Goal: Information Seeking & Learning: Learn about a topic

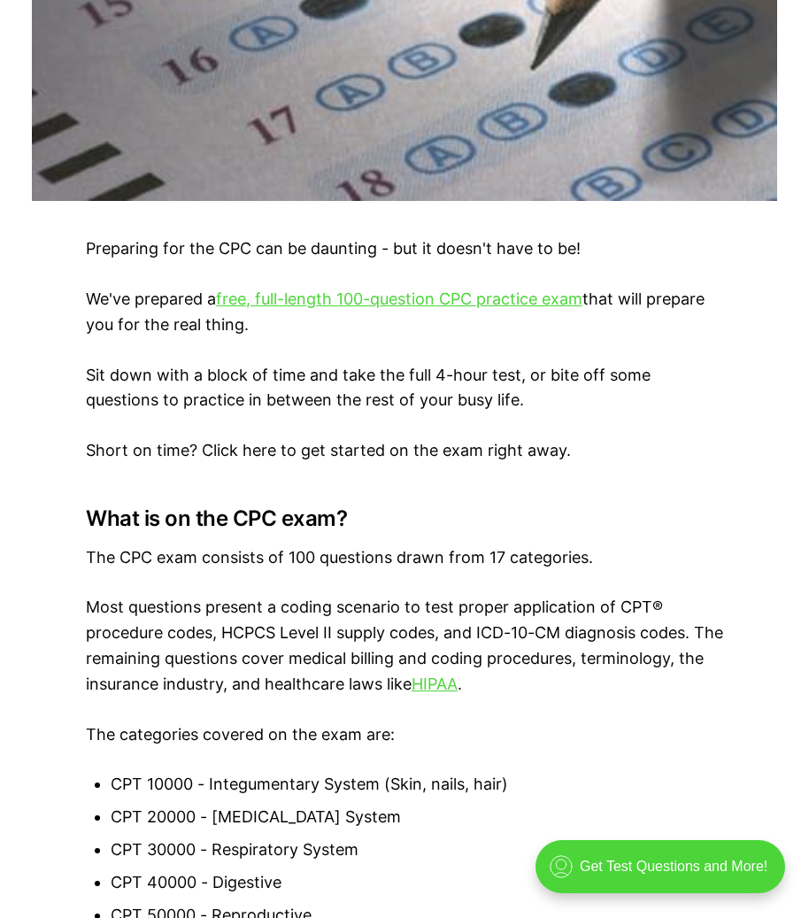
scroll to position [797, 0]
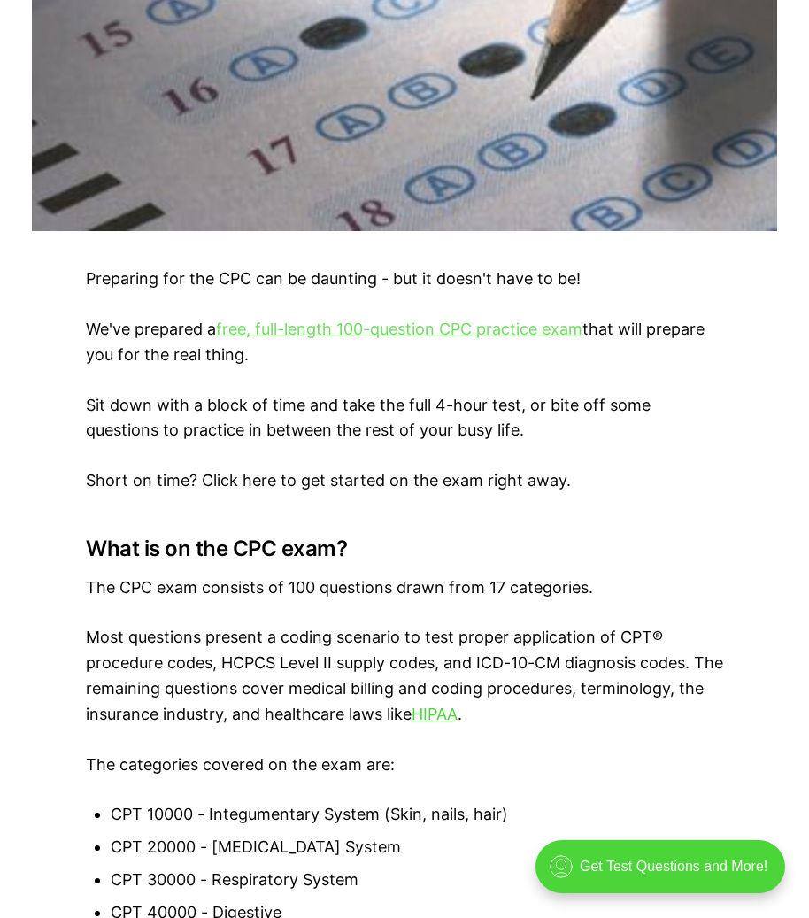
click at [320, 328] on link "free, full-length 100-question CPC practice exam" at bounding box center [399, 329] width 366 height 19
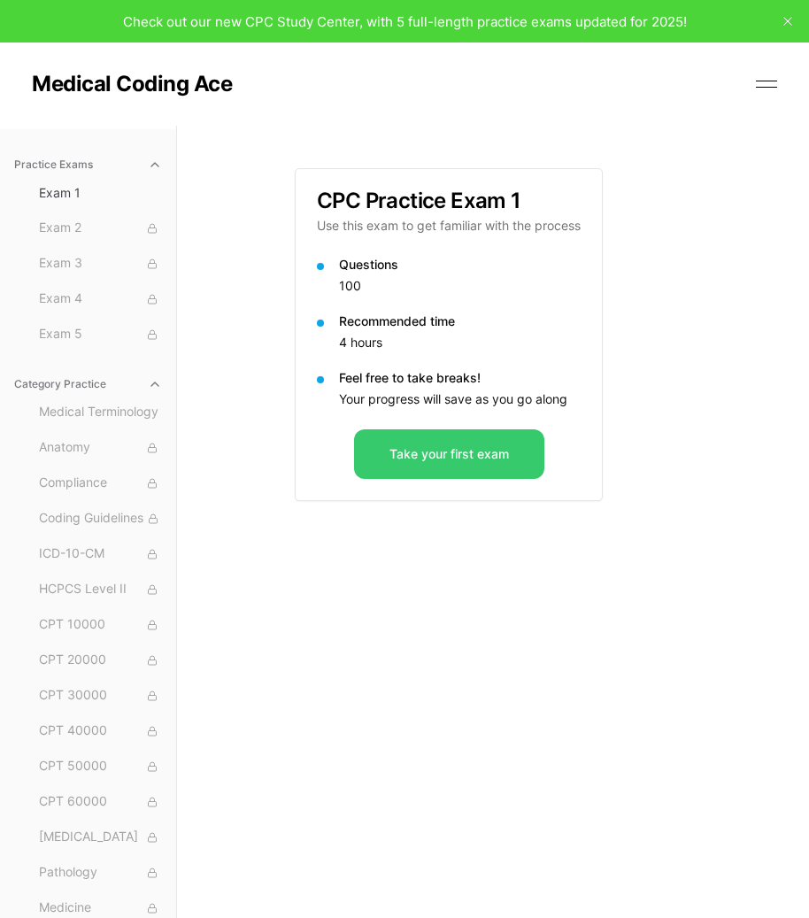
click at [491, 452] on button "Take your first exam" at bounding box center [449, 454] width 190 height 50
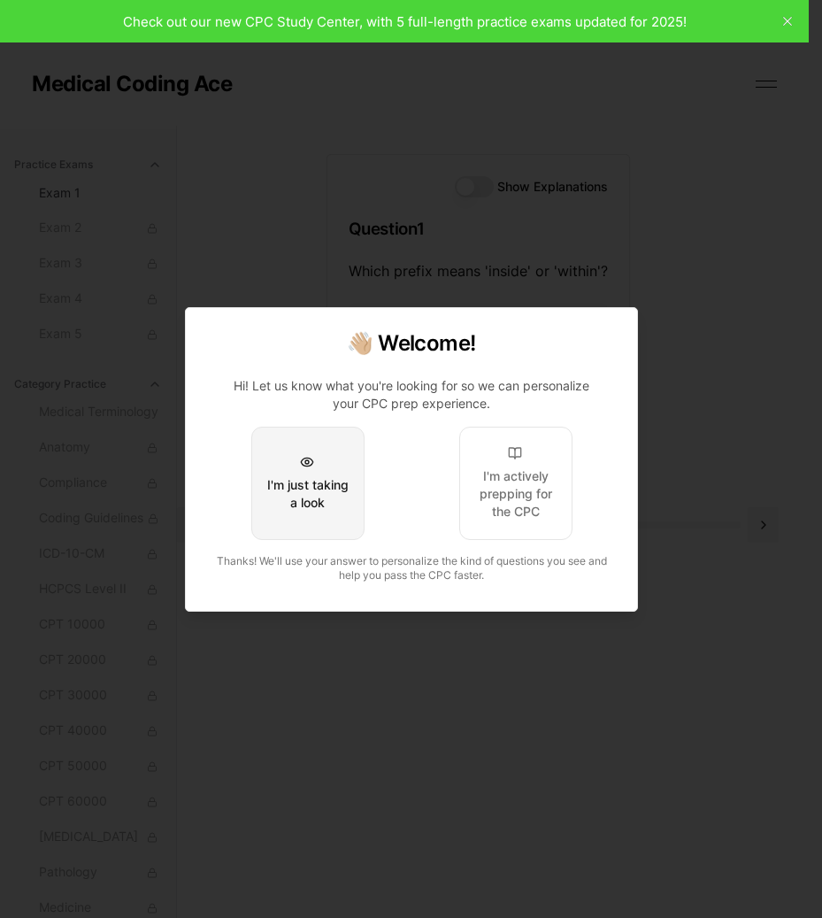
click at [307, 476] on div "I'm just taking a look" at bounding box center [307, 493] width 83 height 35
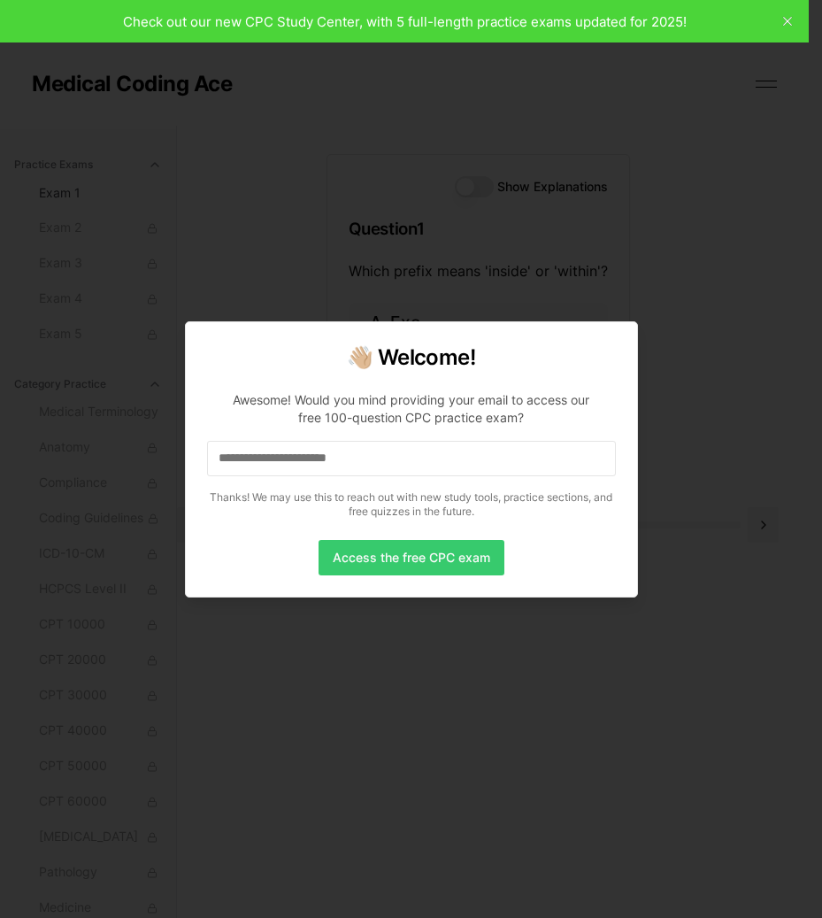
click at [376, 556] on button "Access the free CPC exam" at bounding box center [412, 557] width 186 height 35
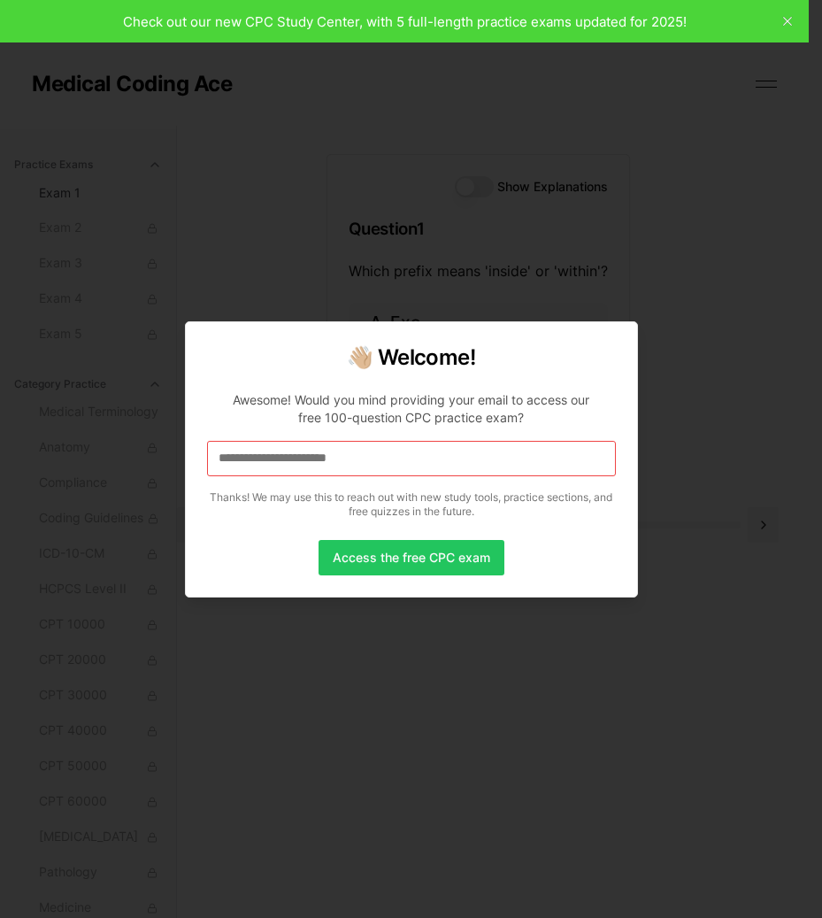
click at [329, 455] on input at bounding box center [411, 458] width 409 height 35
click at [320, 461] on input "*" at bounding box center [411, 458] width 409 height 35
click at [258, 459] on input "**" at bounding box center [411, 458] width 409 height 35
click at [354, 559] on button "Access the free CPC exam" at bounding box center [412, 557] width 186 height 35
click at [226, 452] on input "*" at bounding box center [411, 458] width 409 height 35
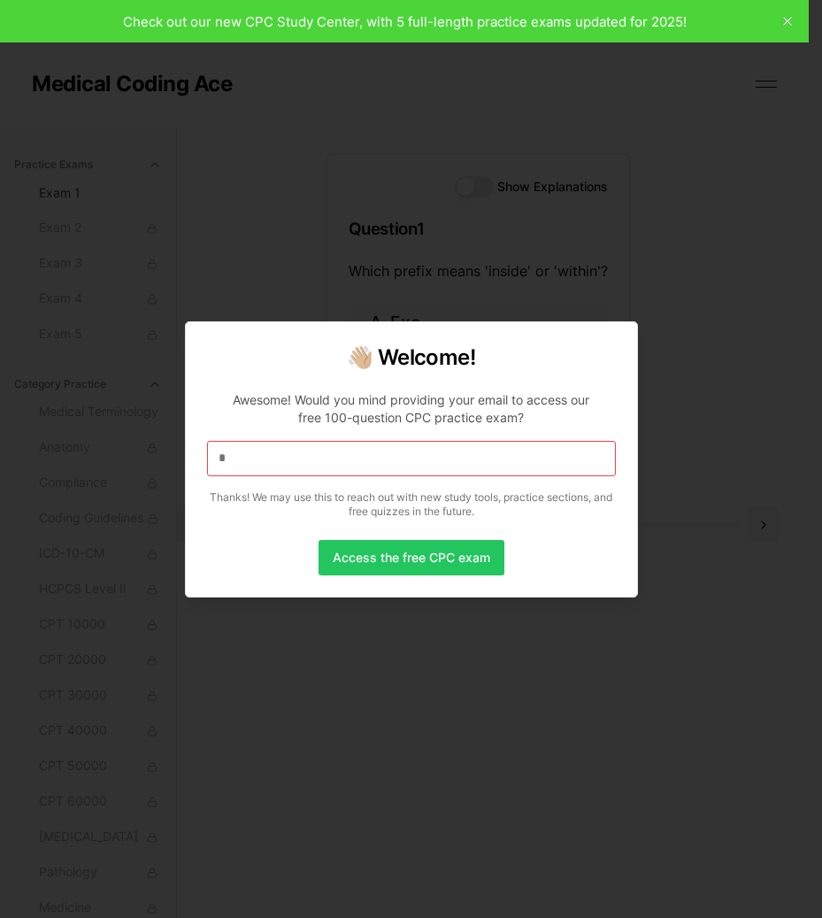
click at [785, 23] on div at bounding box center [411, 459] width 822 height 918
